Goal: Task Accomplishment & Management: Use online tool/utility

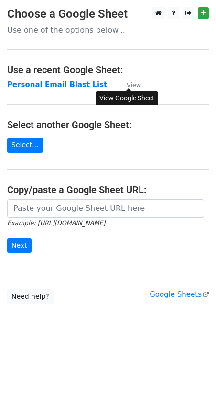
click at [131, 86] on small "View" at bounding box center [134, 84] width 14 height 7
click at [99, 143] on main "Choose a Google Sheet Use one of the options below... Use a recent Google Sheet…" at bounding box center [108, 155] width 216 height 297
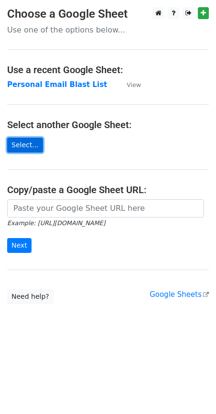
click at [33, 144] on link "Select..." at bounding box center [25, 145] width 36 height 15
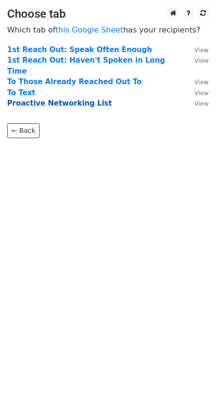
click at [67, 99] on strong "Proactive Networking List" at bounding box center [59, 103] width 105 height 9
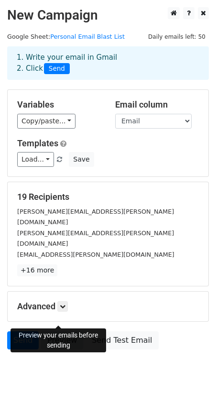
click at [57, 332] on link "Preview" at bounding box center [62, 341] width 42 height 18
click at [58, 332] on link "Preview" at bounding box center [62, 341] width 42 height 18
click at [59, 332] on link "Preview" at bounding box center [62, 341] width 42 height 18
click at [56, 332] on link "Preview" at bounding box center [62, 341] width 42 height 18
click at [64, 332] on link "Preview" at bounding box center [62, 341] width 42 height 18
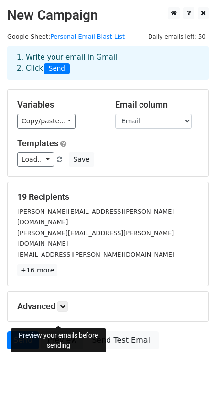
click at [64, 332] on link "Preview" at bounding box center [62, 341] width 42 height 18
